Goal: Information Seeking & Learning: Learn about a topic

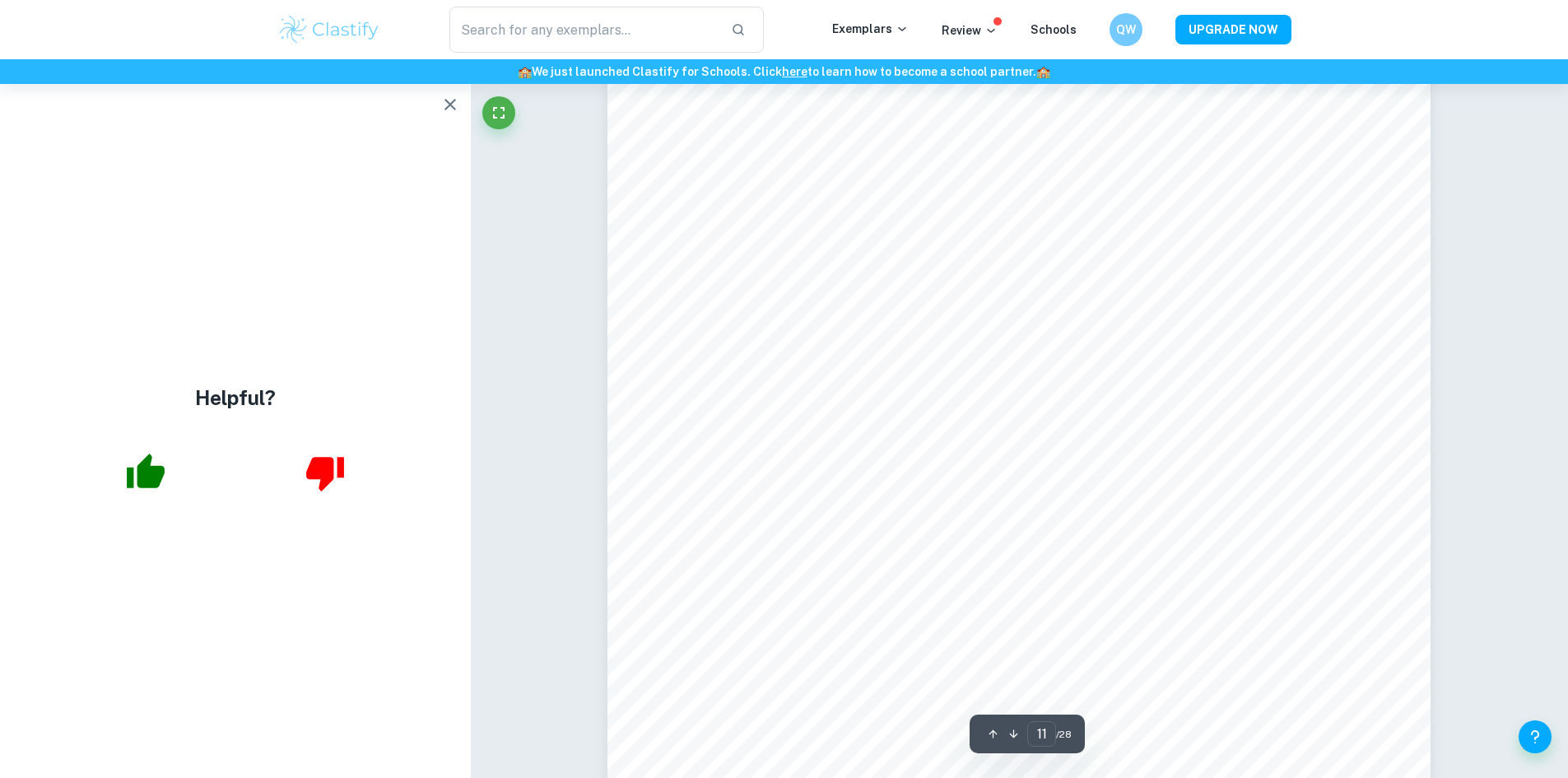
scroll to position [12310, 0]
click at [455, 105] on icon "button" at bounding box center [451, 105] width 20 height 20
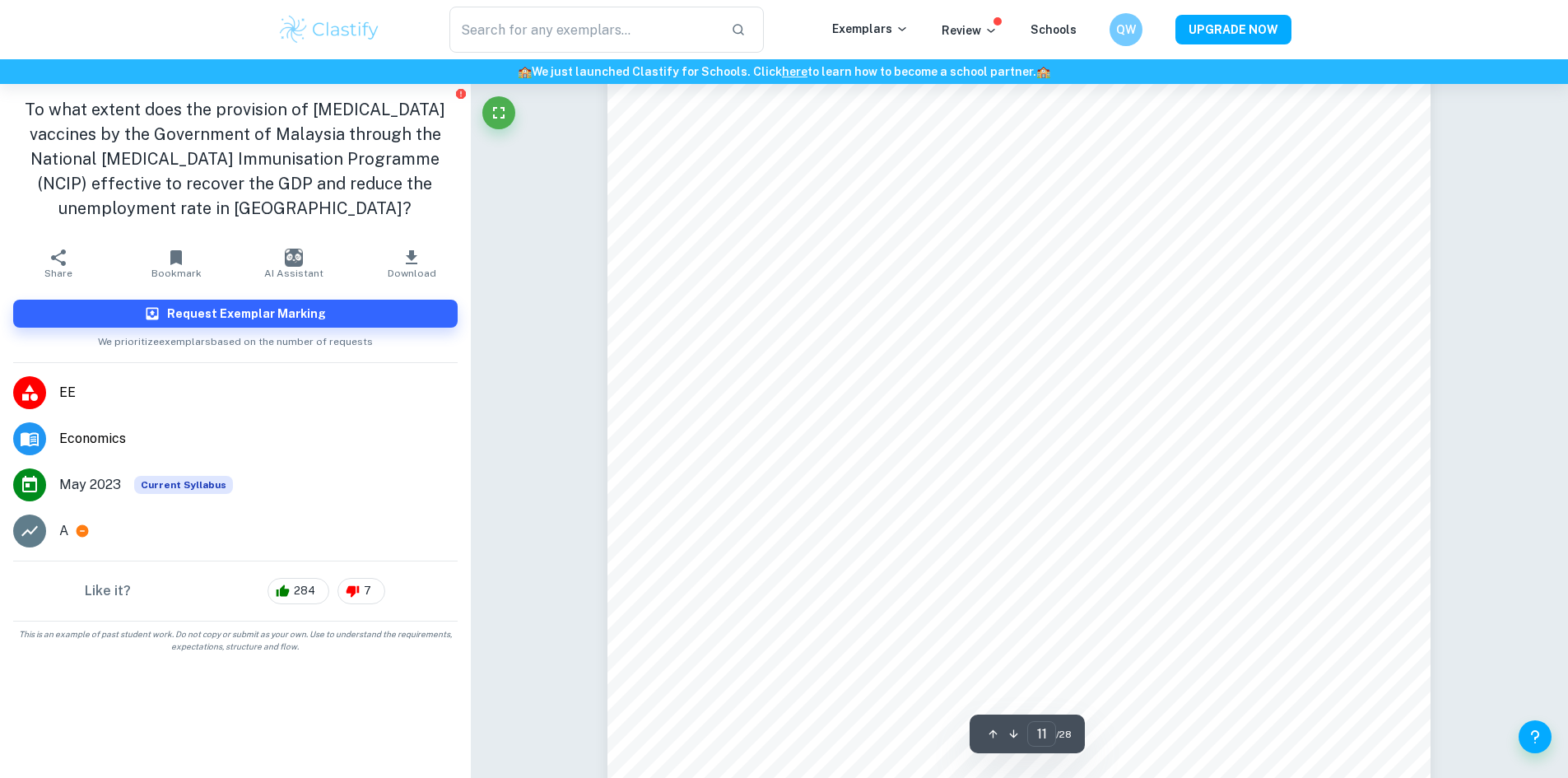
scroll to position [12397, 0]
click at [85, 526] on icon at bounding box center [83, 532] width 12 height 12
type input "7"
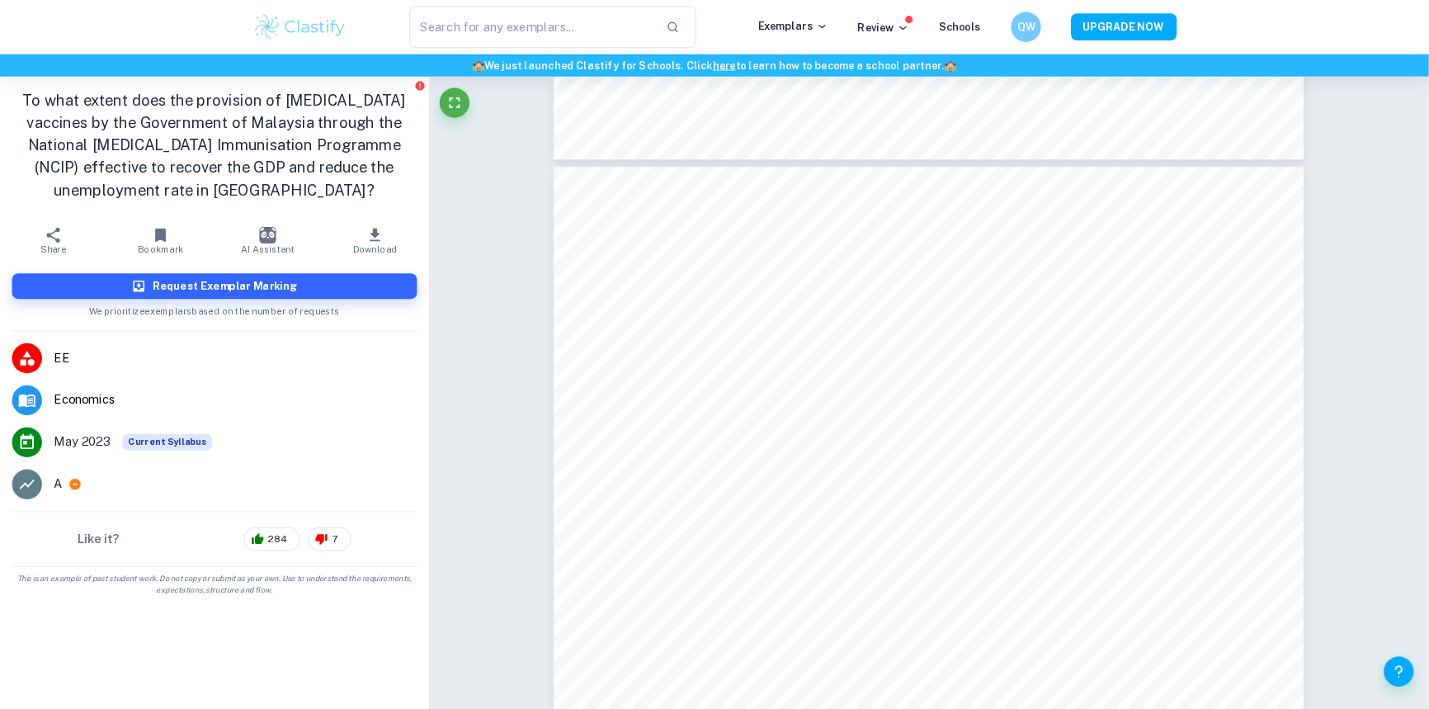
scroll to position [7232, 0]
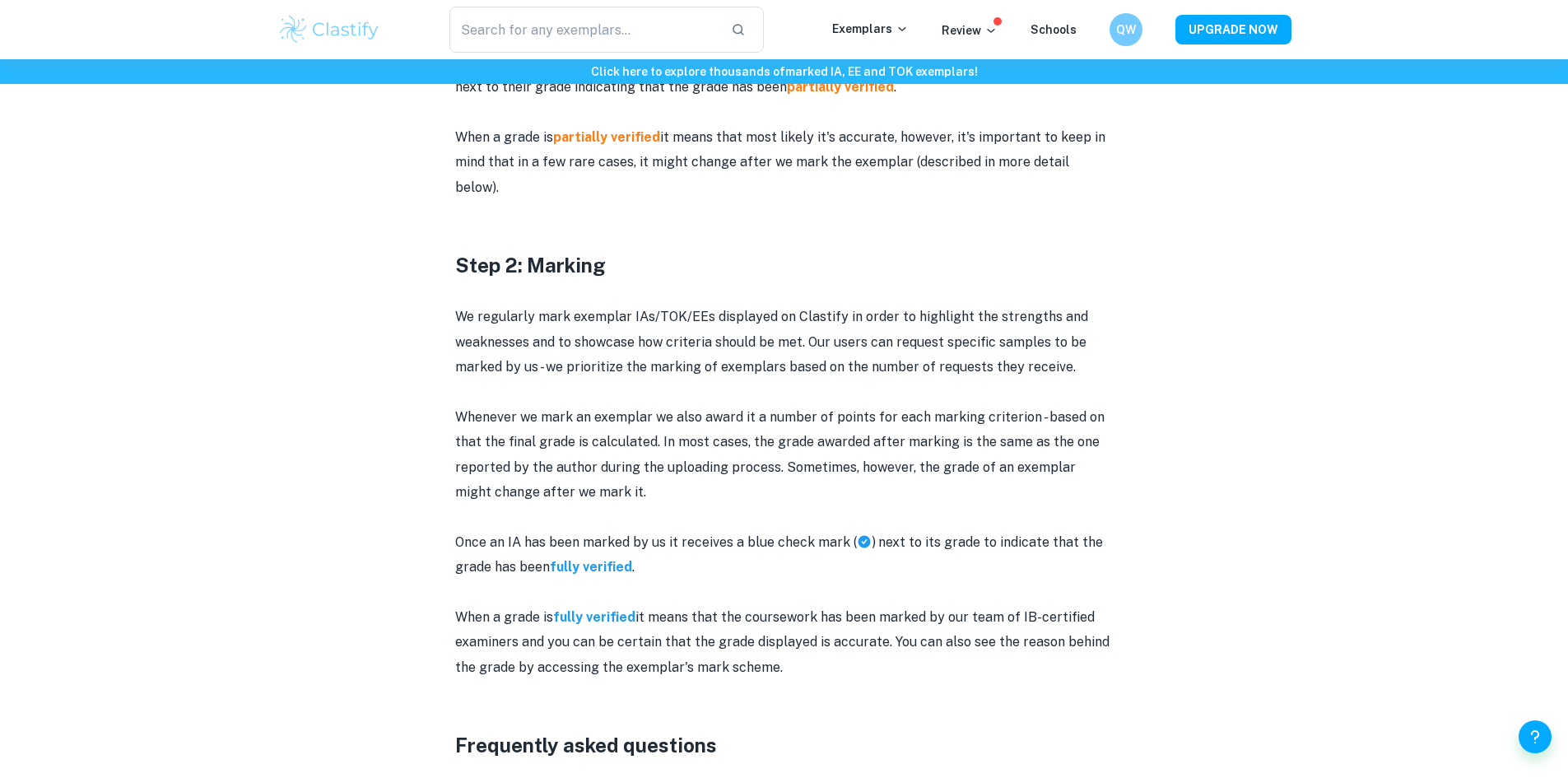
scroll to position [1399, 0]
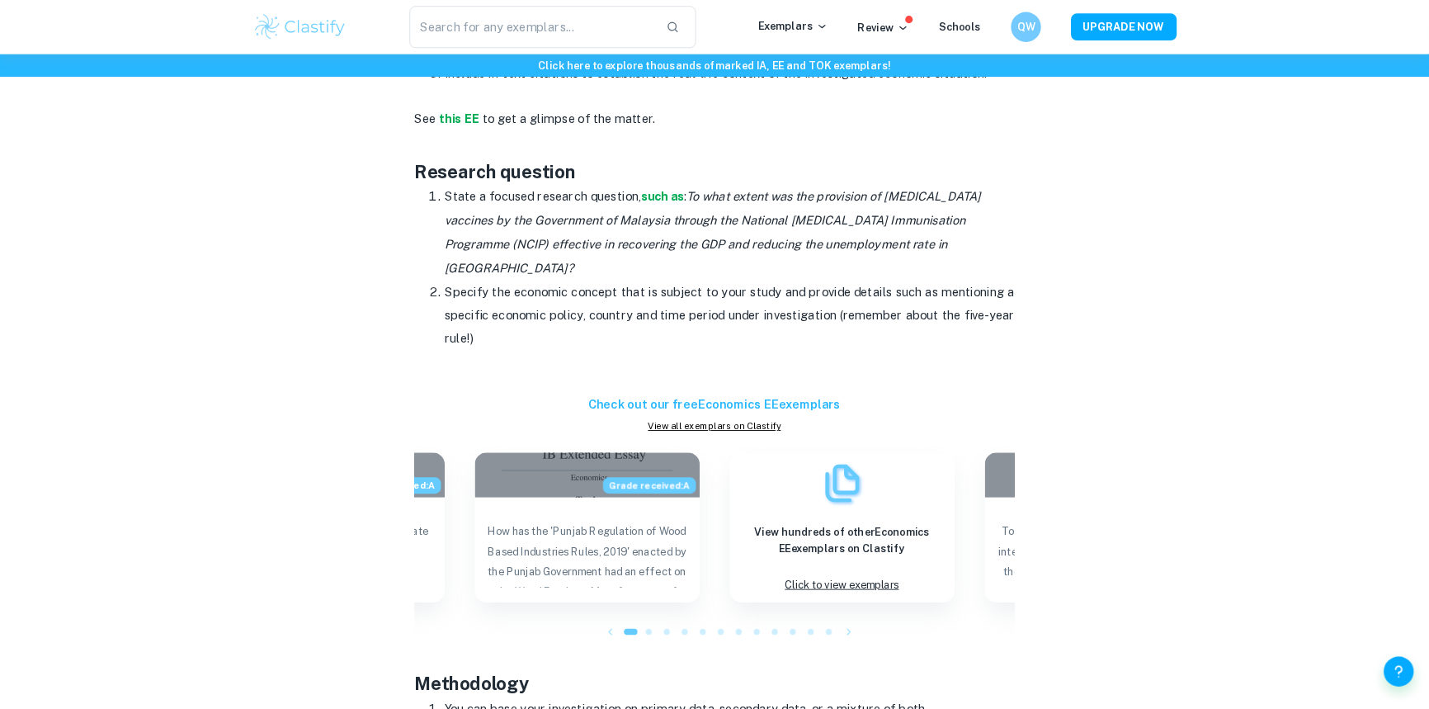
scroll to position [1733, 0]
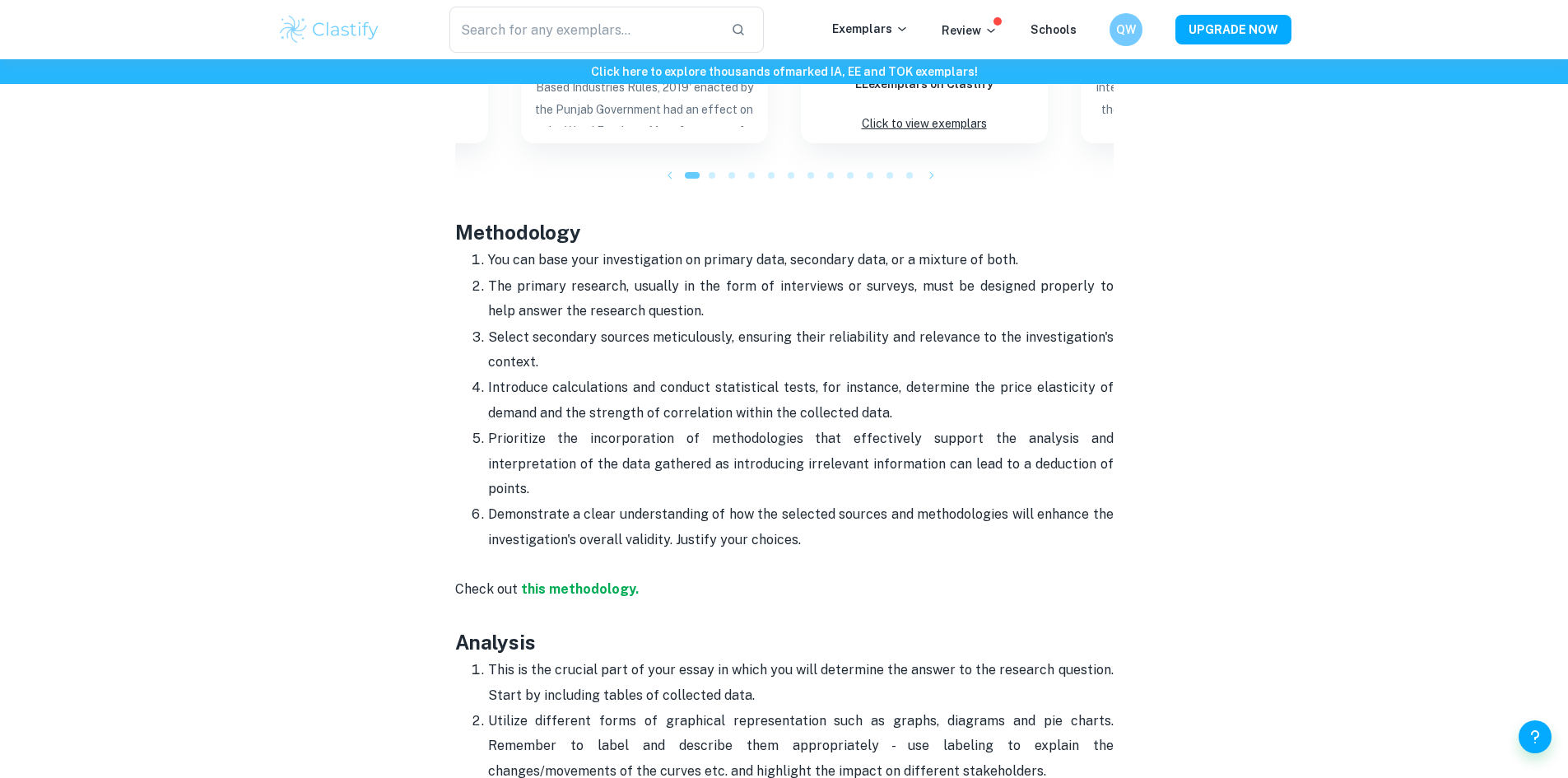
click at [580, 553] on p "Check out this methodology." at bounding box center [784, 589] width 658 height 75
click at [586, 582] on strong "this methodology." at bounding box center [580, 589] width 118 height 16
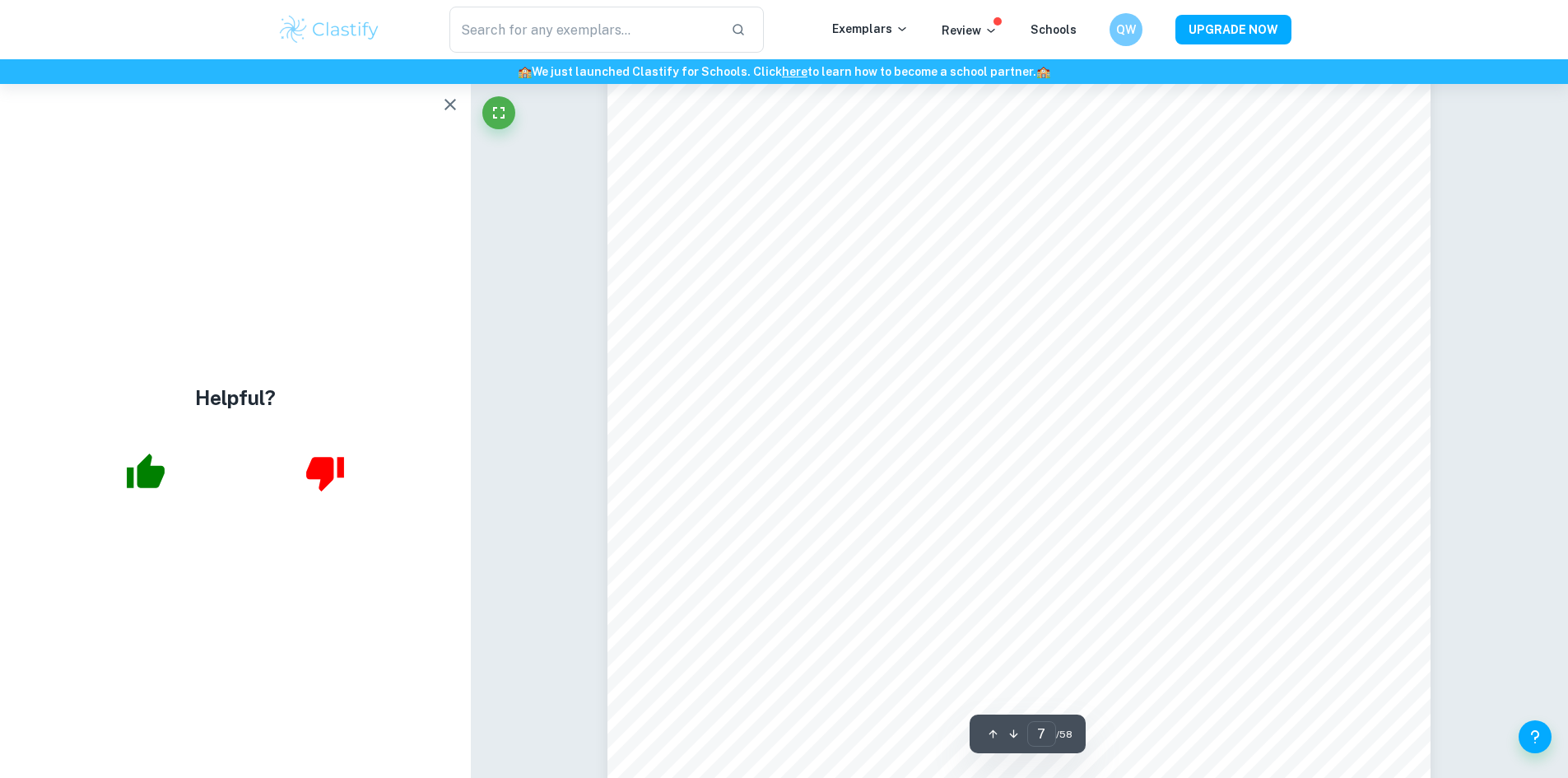
scroll to position [6667, 0]
type input "6"
